Goal: Navigation & Orientation: Find specific page/section

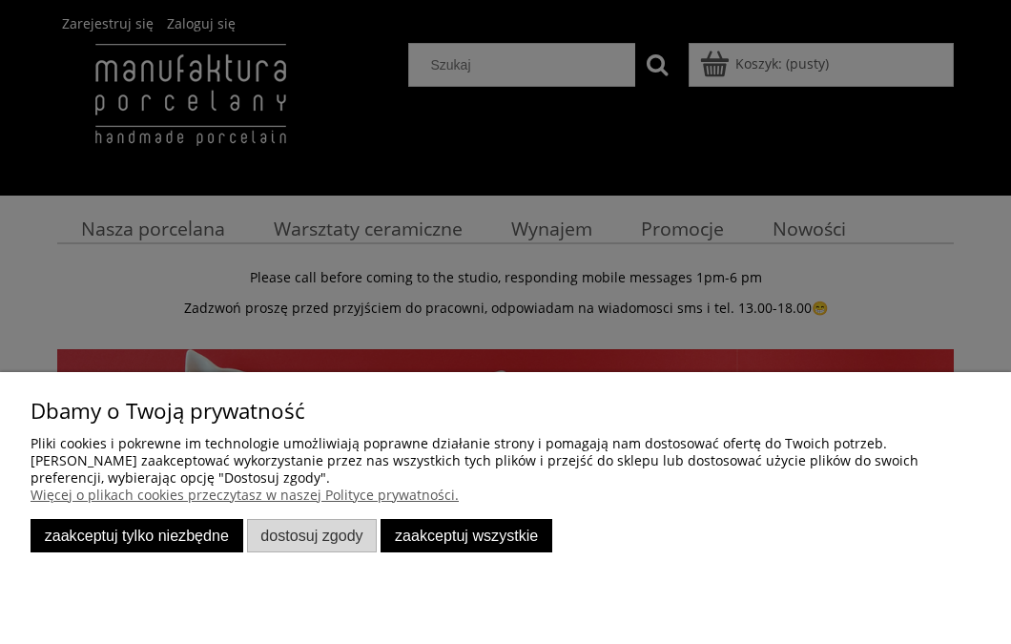
click at [211, 537] on button "Zaakceptuj tylko niezbędne" at bounding box center [137, 535] width 213 height 33
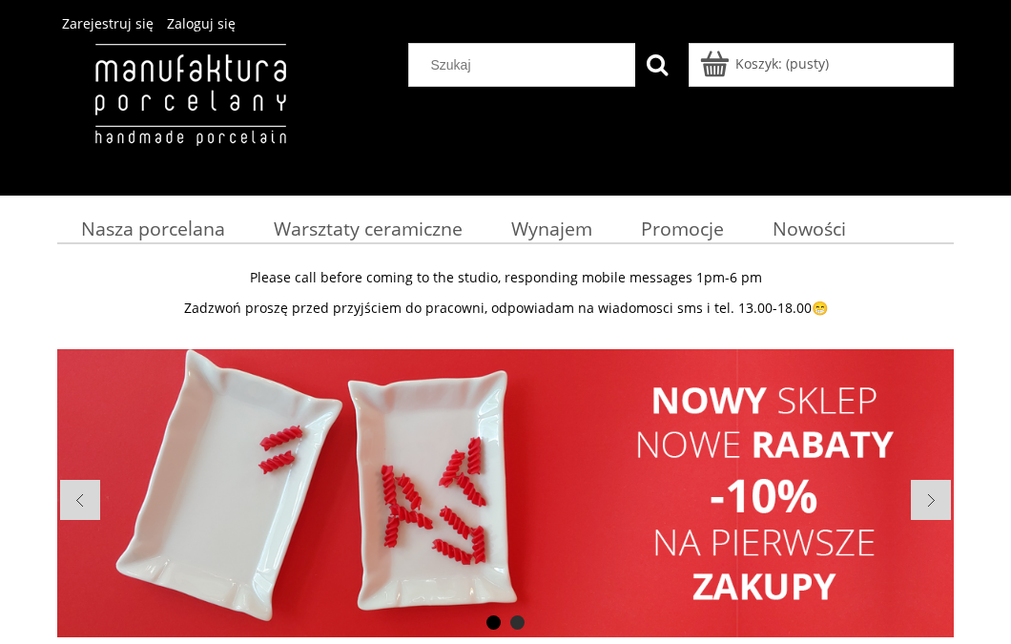
click at [556, 536] on li at bounding box center [505, 493] width 896 height 288
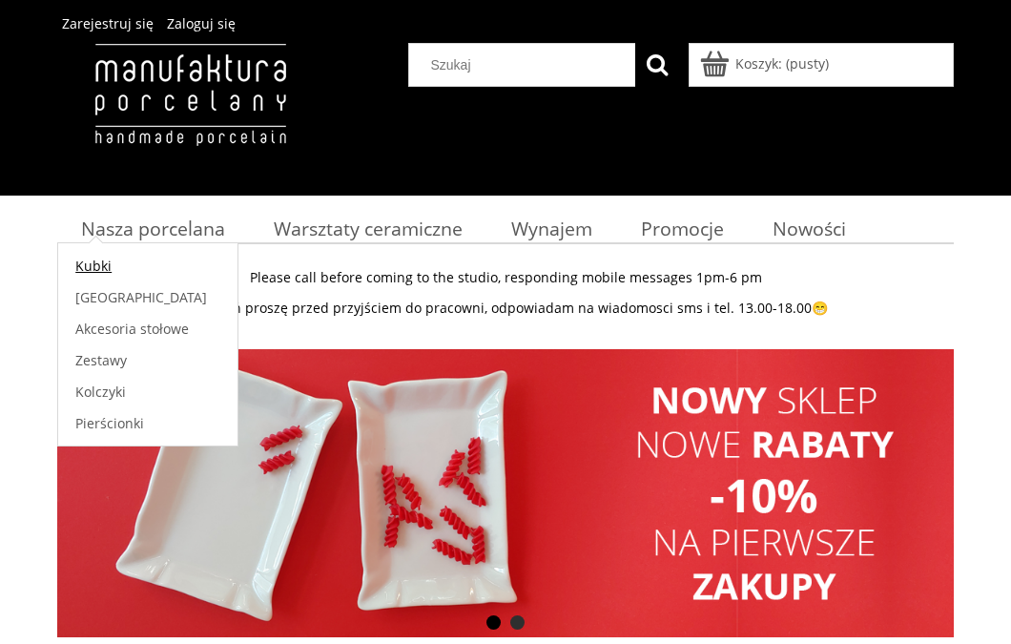
click at [94, 266] on span "Kubki" at bounding box center [93, 266] width 36 height 18
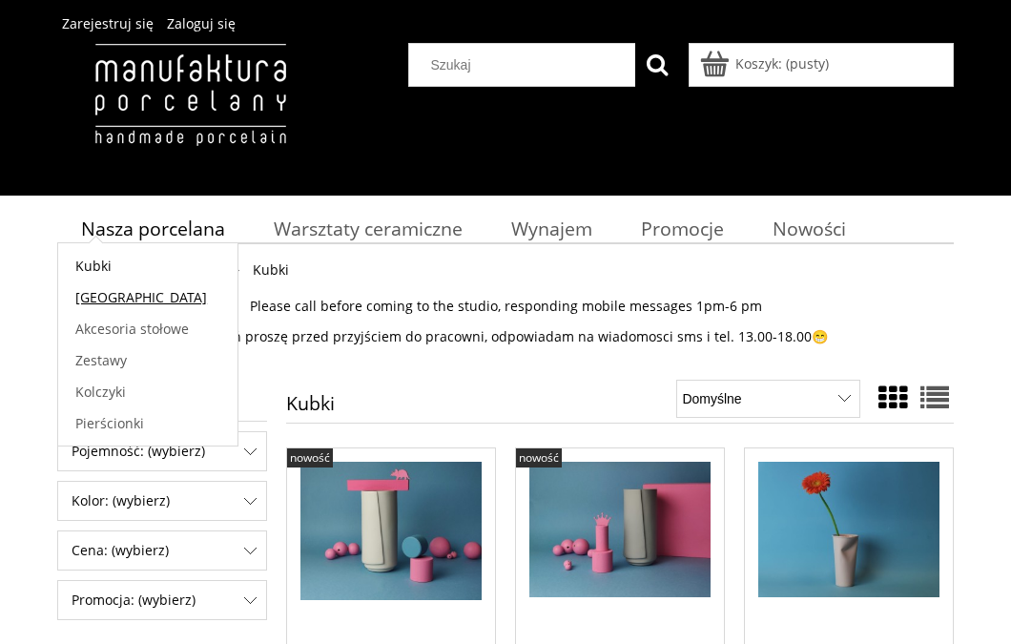
click at [103, 296] on span "[GEOGRAPHIC_DATA]" at bounding box center [141, 297] width 132 height 18
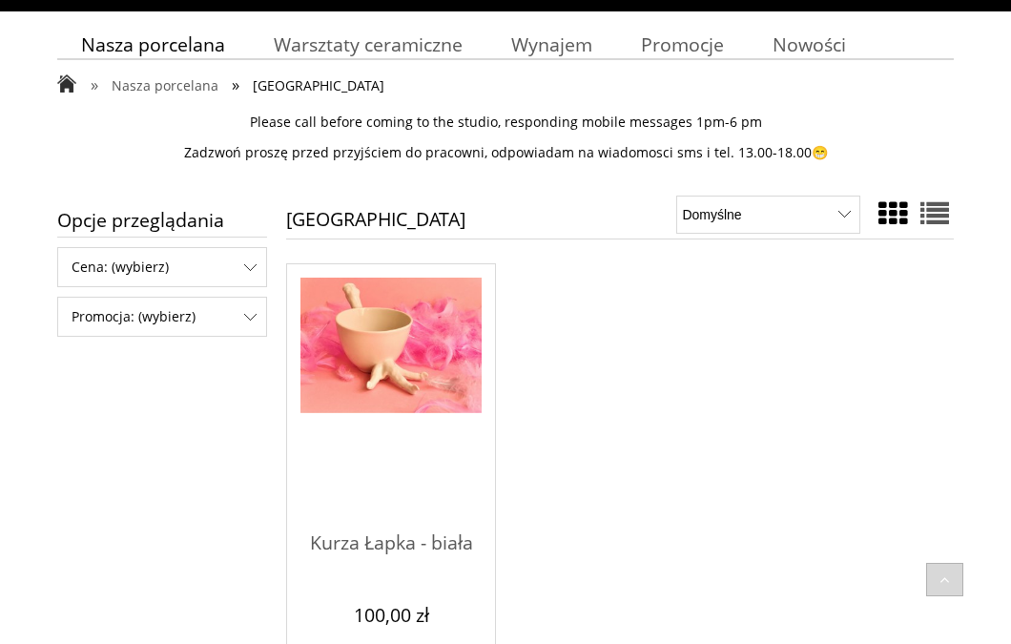
scroll to position [81, 0]
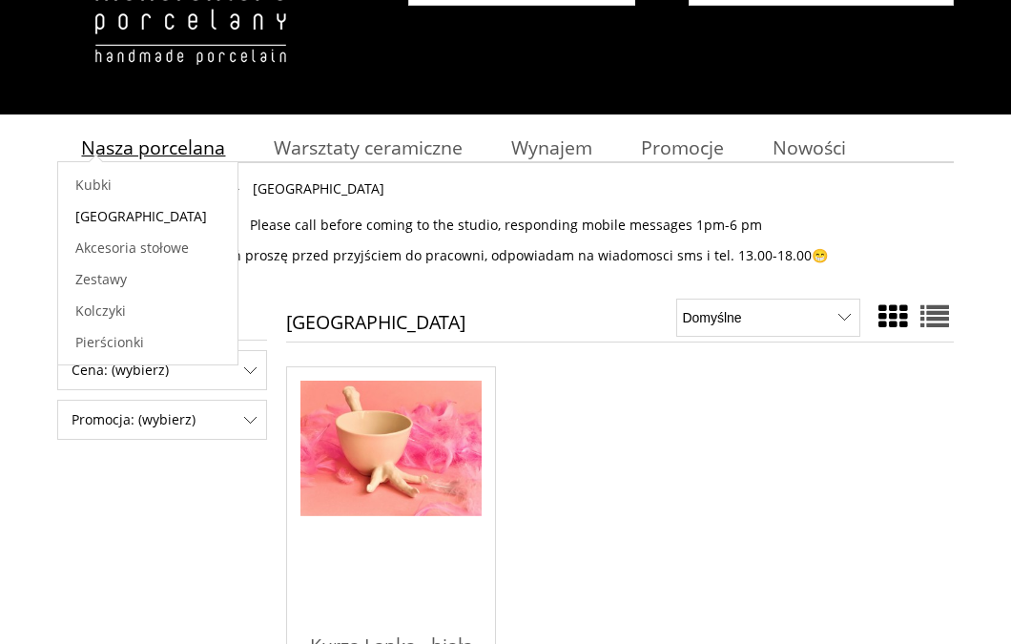
click at [194, 138] on span "Nasza porcelana" at bounding box center [153, 147] width 144 height 26
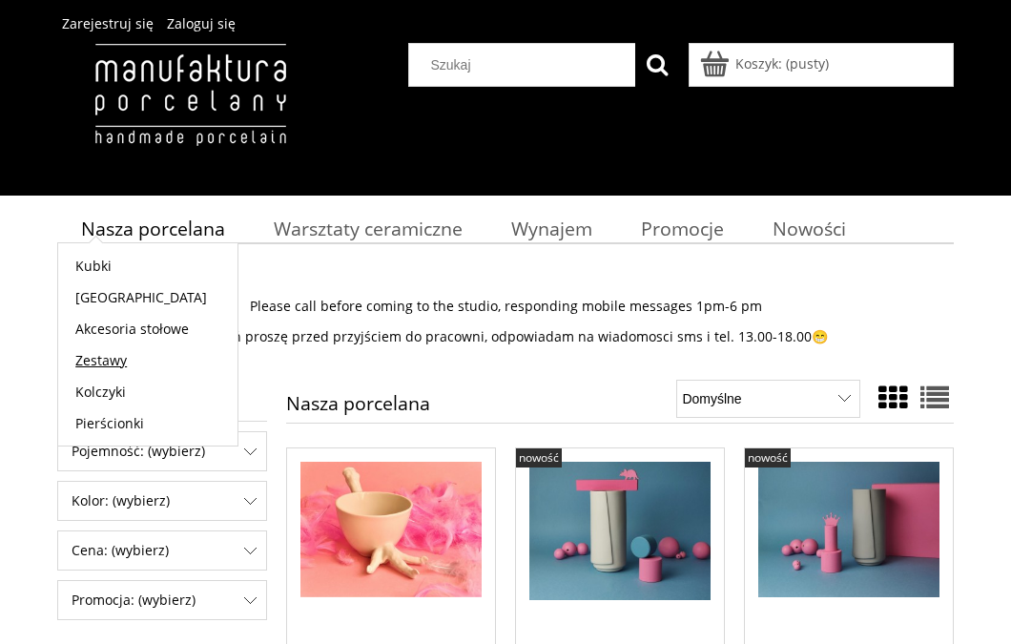
click at [121, 362] on span "Zestawy" at bounding box center [100, 360] width 51 height 18
